Goal: Information Seeking & Learning: Learn about a topic

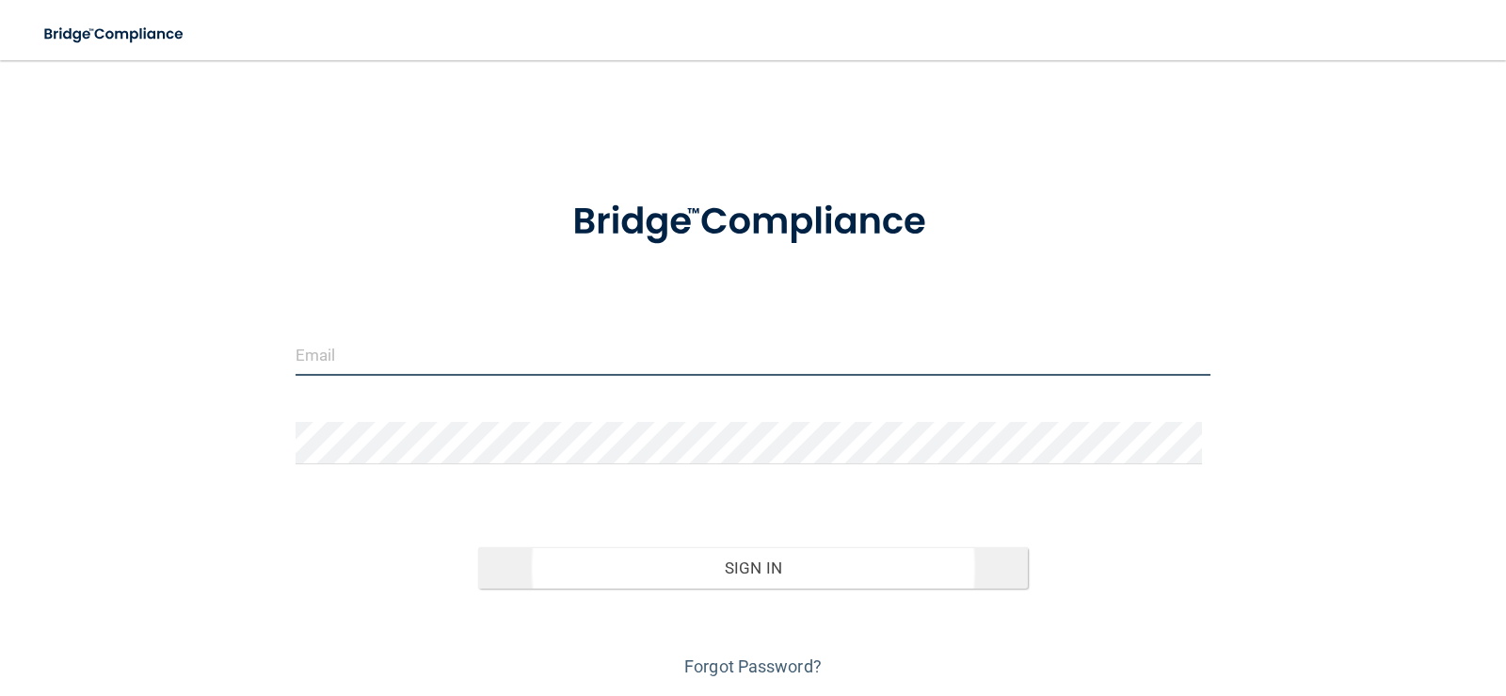
type input "[EMAIL_ADDRESS][DOMAIN_NAME]"
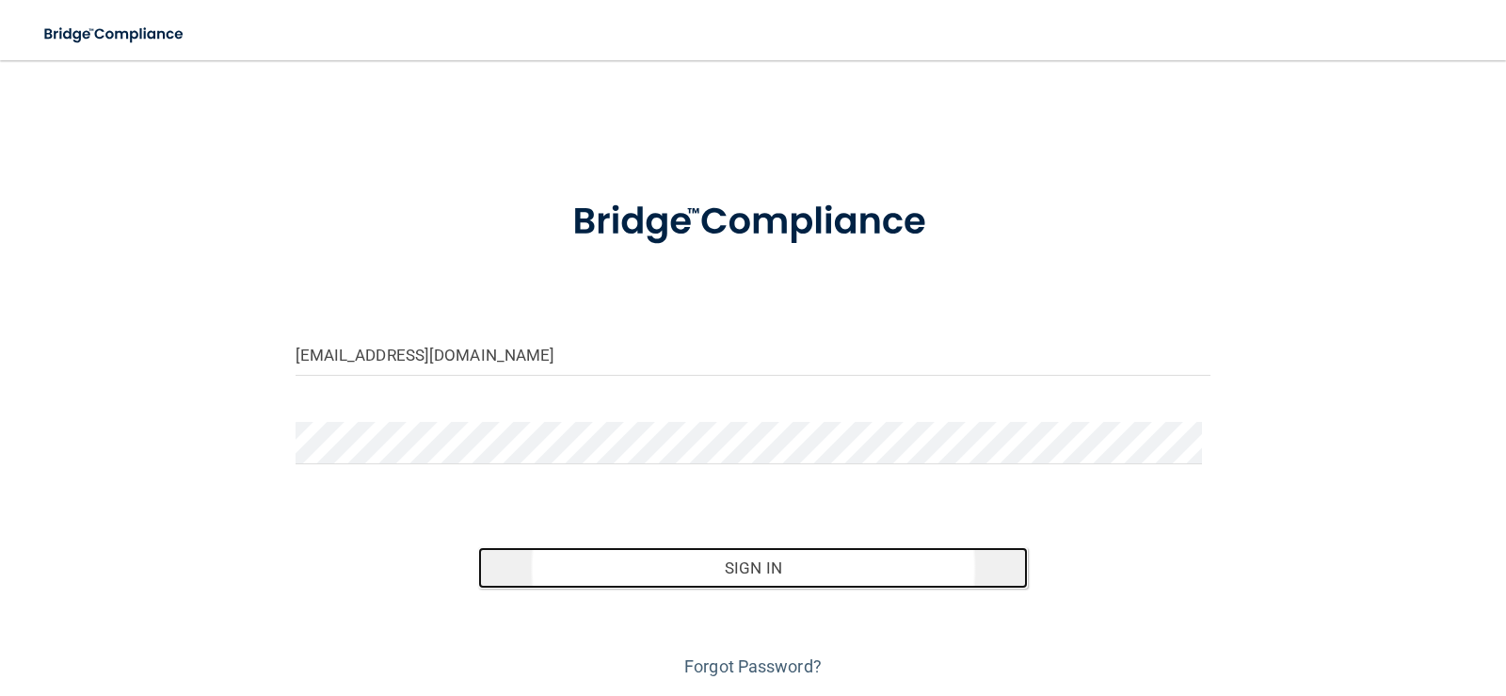
click at [747, 571] on button "Sign In" at bounding box center [753, 567] width 550 height 41
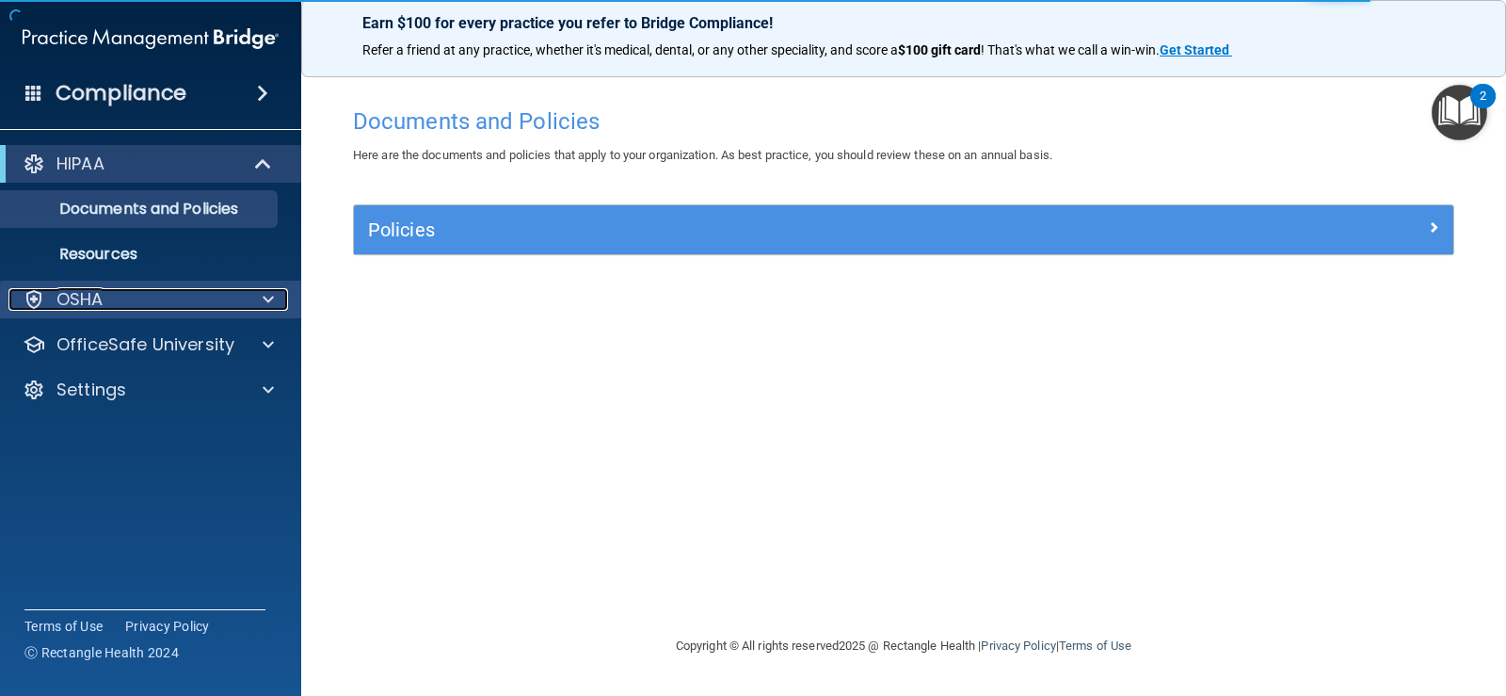
click at [269, 297] on span at bounding box center [268, 299] width 11 height 23
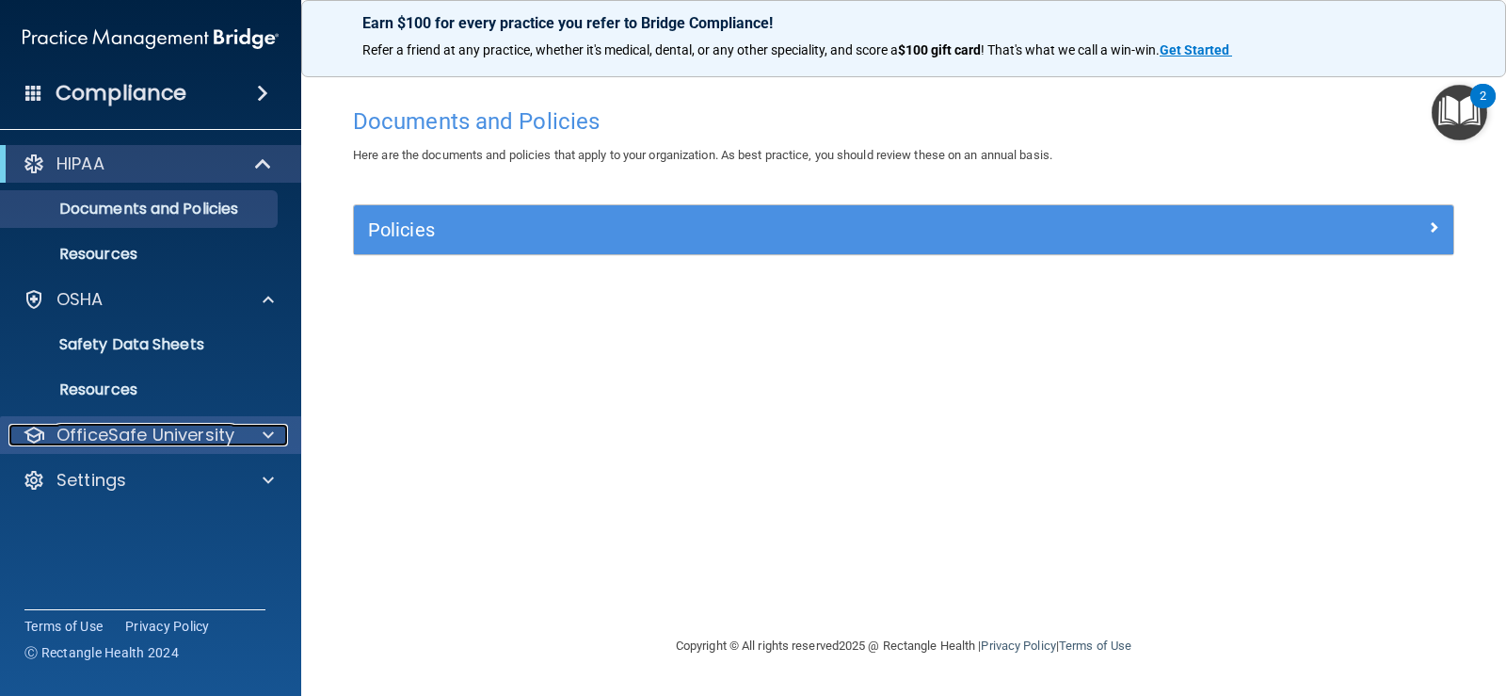
click at [228, 436] on p "OfficeSafe University" at bounding box center [145, 435] width 178 height 23
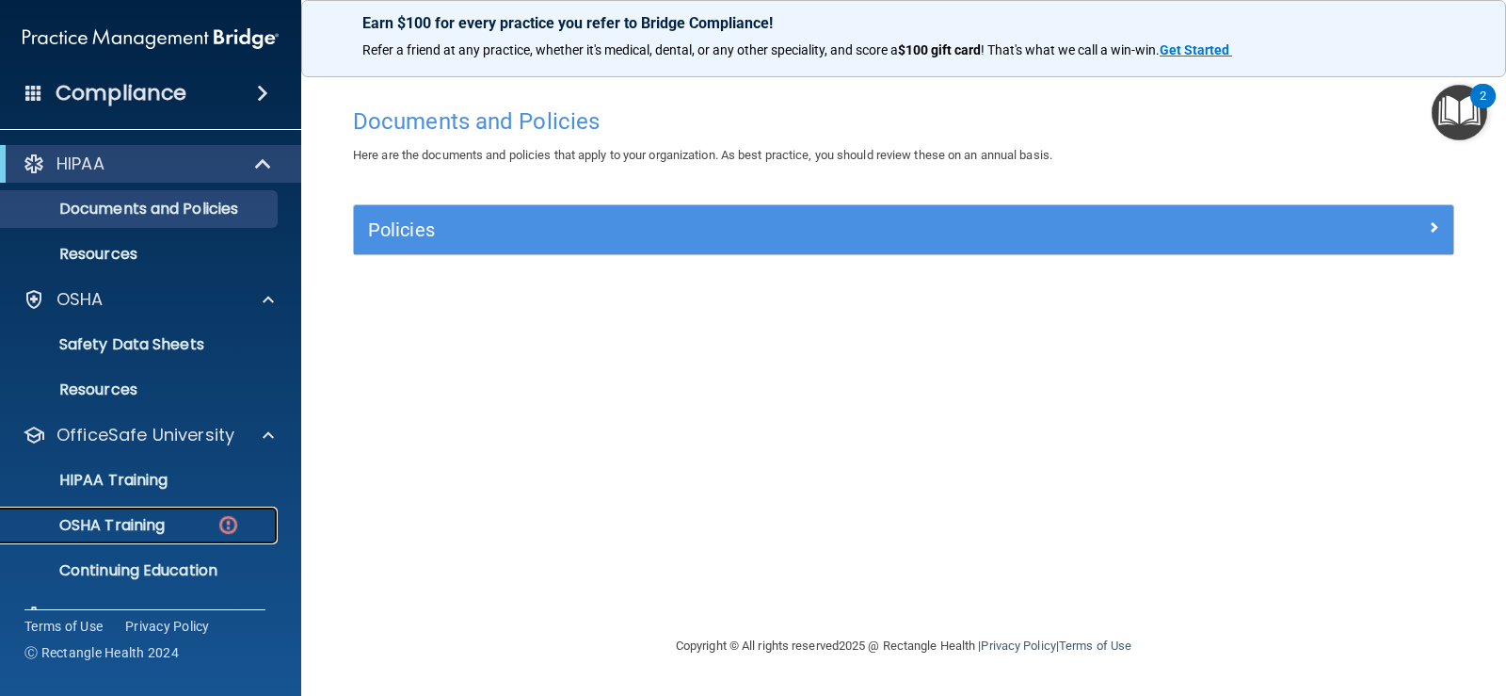
click at [164, 523] on p "OSHA Training" at bounding box center [88, 525] width 152 height 19
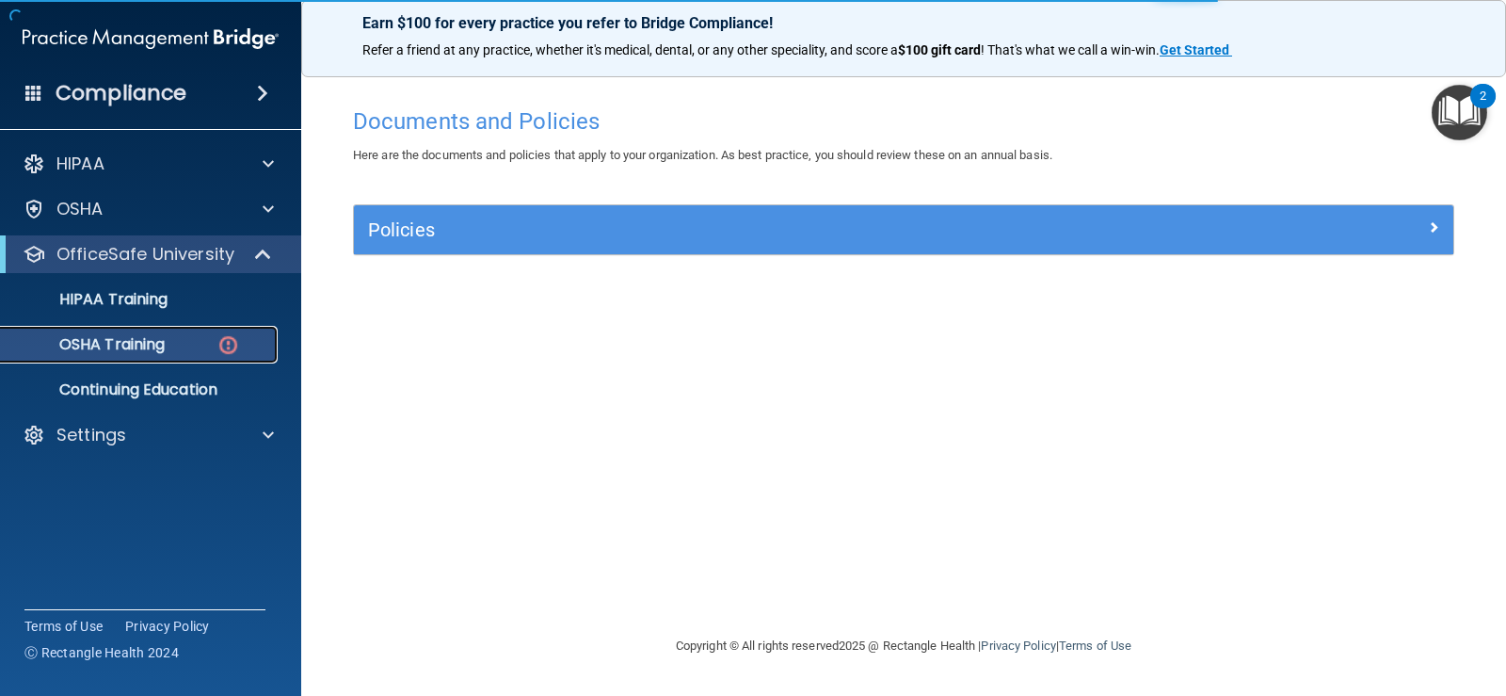
click at [184, 343] on div "OSHA Training" at bounding box center [140, 344] width 257 height 19
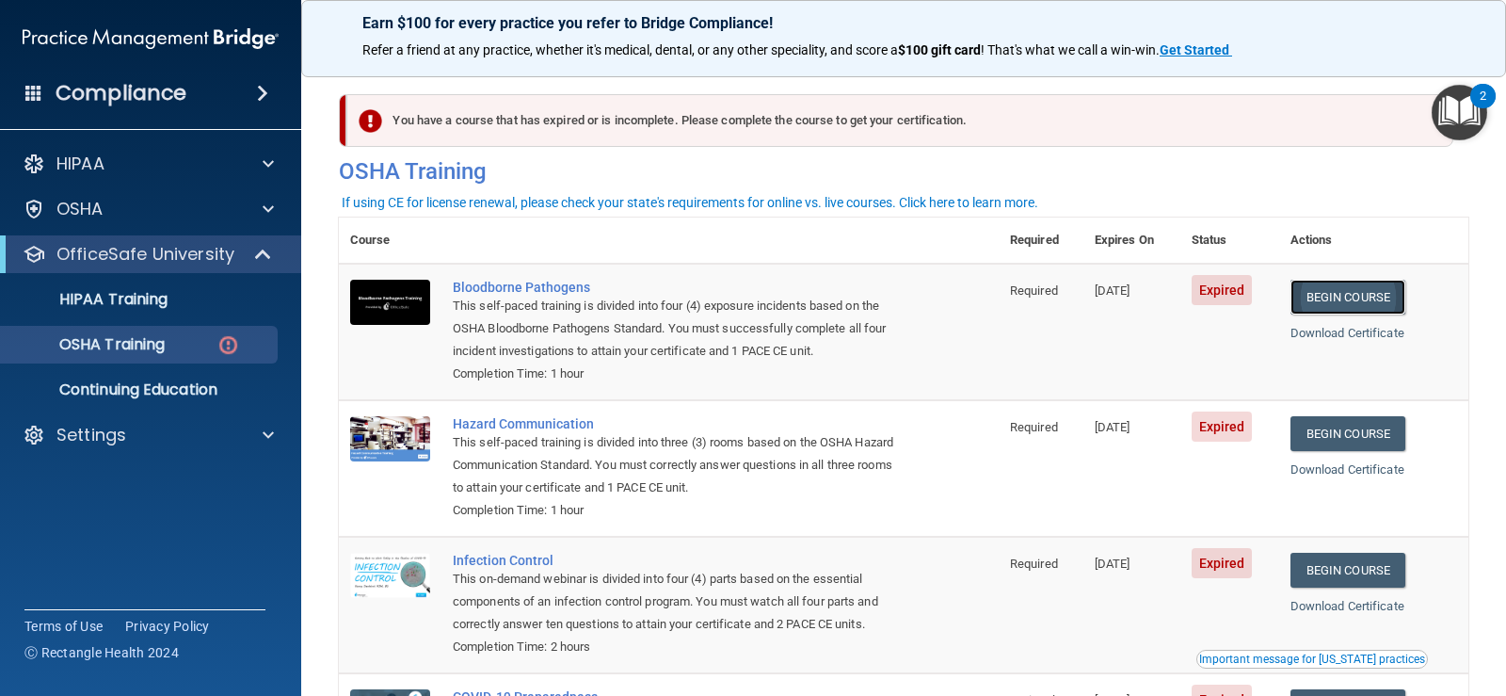
click at [1354, 297] on link "Begin Course" at bounding box center [1347, 297] width 115 height 35
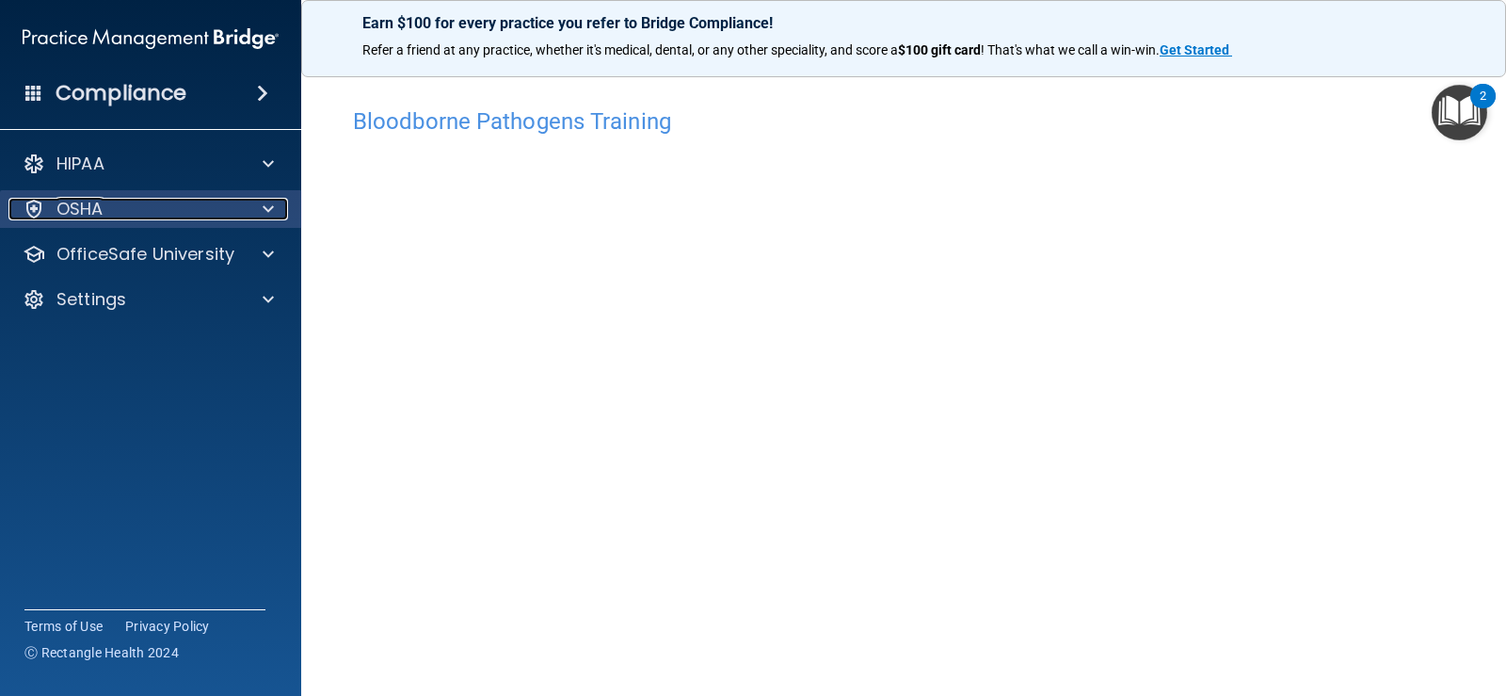
click at [258, 210] on div at bounding box center [265, 209] width 47 height 23
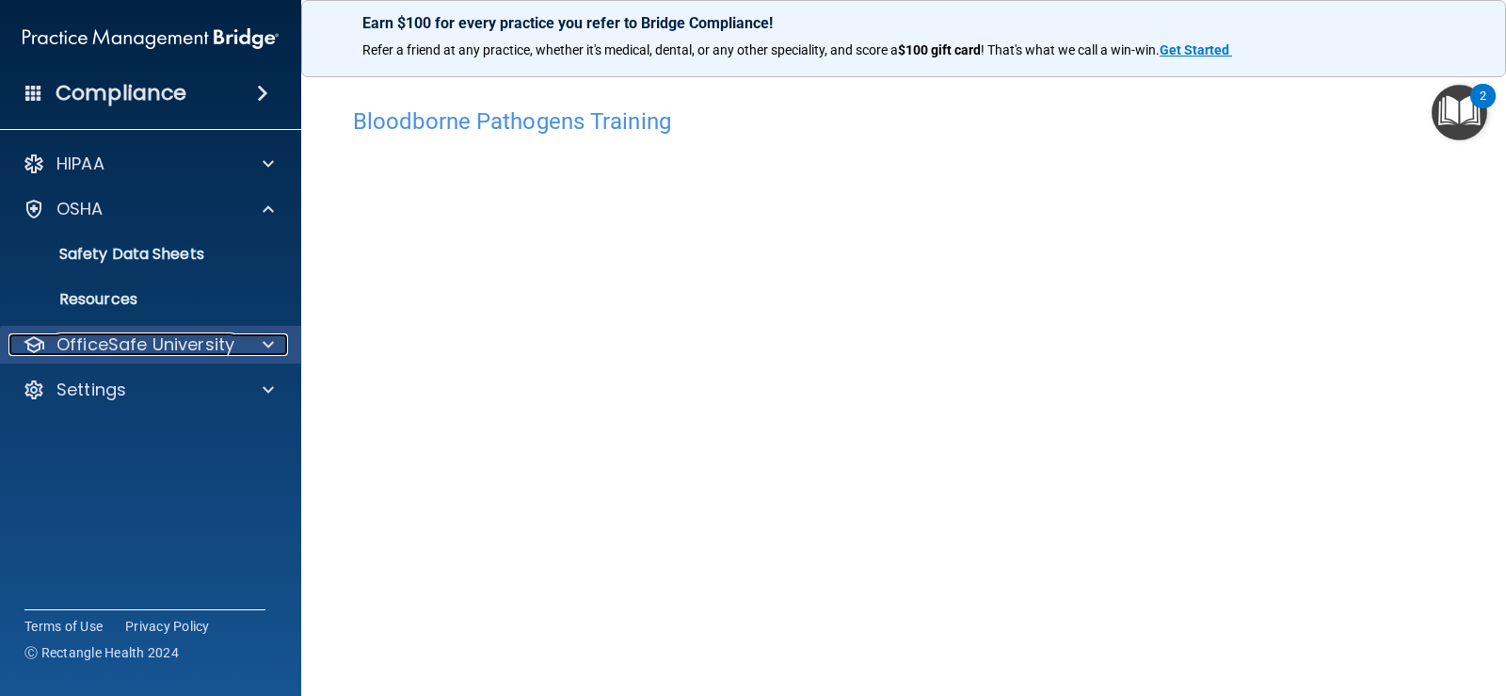
click at [219, 340] on p "OfficeSafe University" at bounding box center [145, 344] width 178 height 23
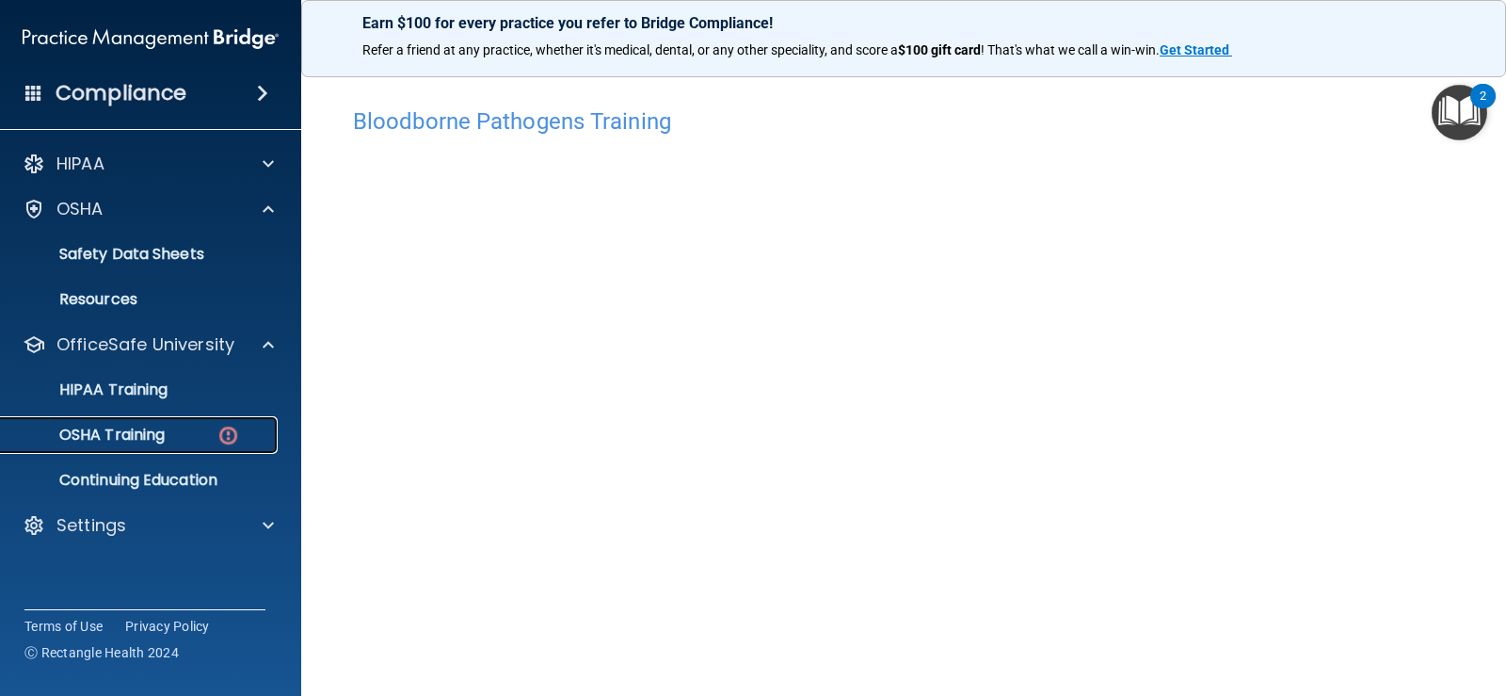
click at [224, 427] on img at bounding box center [228, 436] width 24 height 24
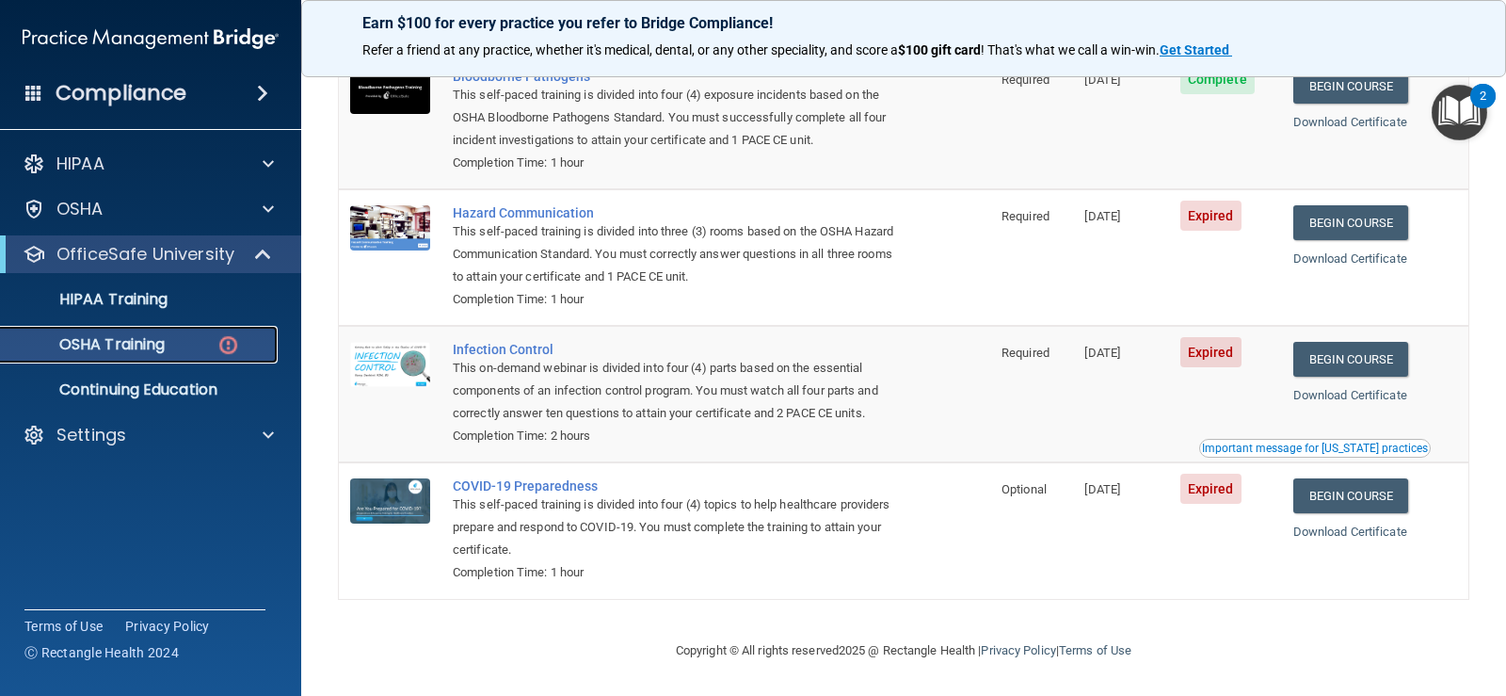
scroll to position [118, 0]
